Goal: Information Seeking & Learning: Learn about a topic

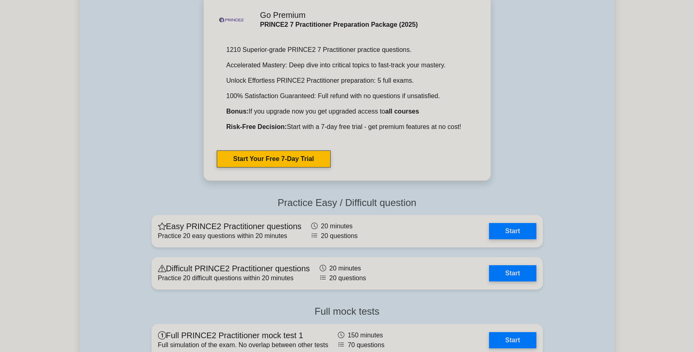
scroll to position [659, 0]
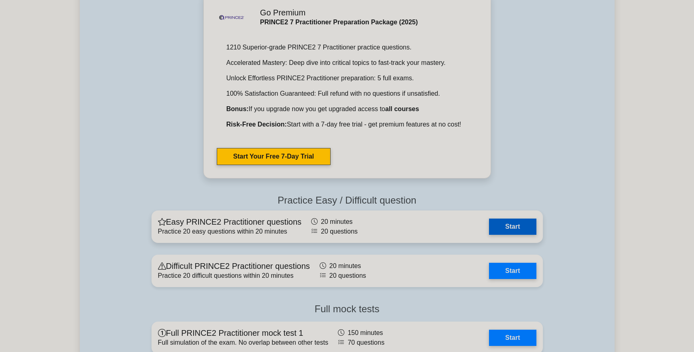
click at [498, 231] on link "Start" at bounding box center [512, 226] width 47 height 16
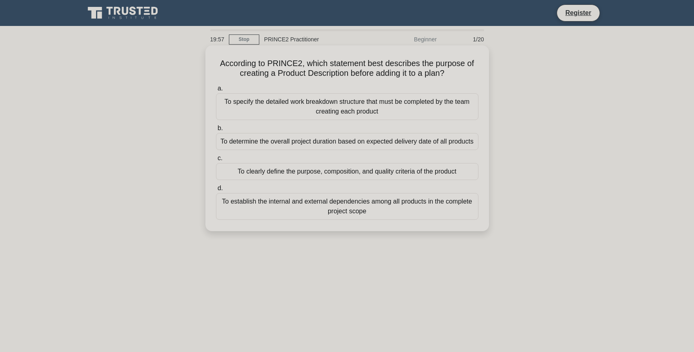
click at [356, 98] on div "To specify the detailed work breakdown structure that must be completed by the …" at bounding box center [347, 106] width 262 height 27
click at [216, 91] on input "a. To specify the detailed work breakdown structure that must be completed by t…" at bounding box center [216, 88] width 0 height 5
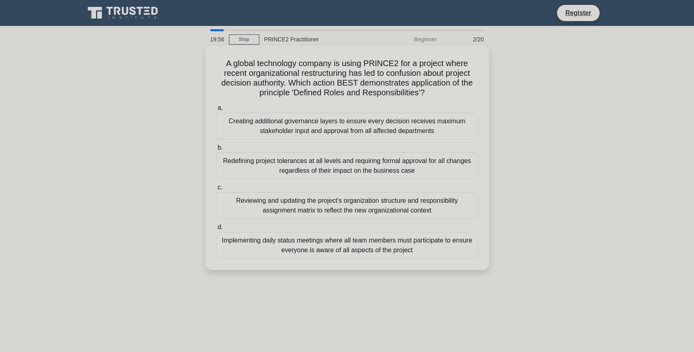
click at [296, 174] on div "Redefining project tolerances at all levels and requiring formal approval for a…" at bounding box center [347, 165] width 262 height 27
click at [216, 150] on input "b. Redefining project tolerances at all levels and requiring formal approval fo…" at bounding box center [216, 147] width 0 height 5
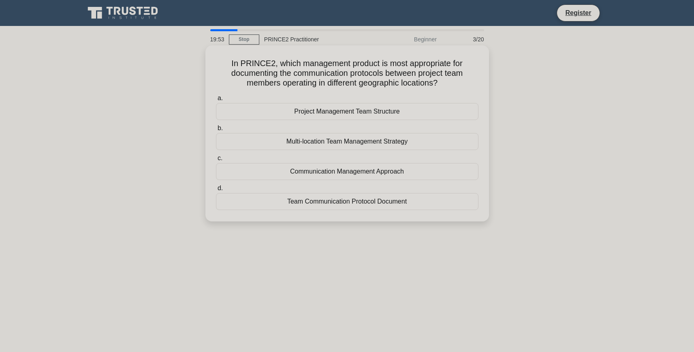
click at [317, 200] on div "Team Communication Protocol Document" at bounding box center [347, 201] width 262 height 17
click at [216, 191] on input "d. Team Communication Protocol Document" at bounding box center [216, 187] width 0 height 5
